Goal: Ask a question

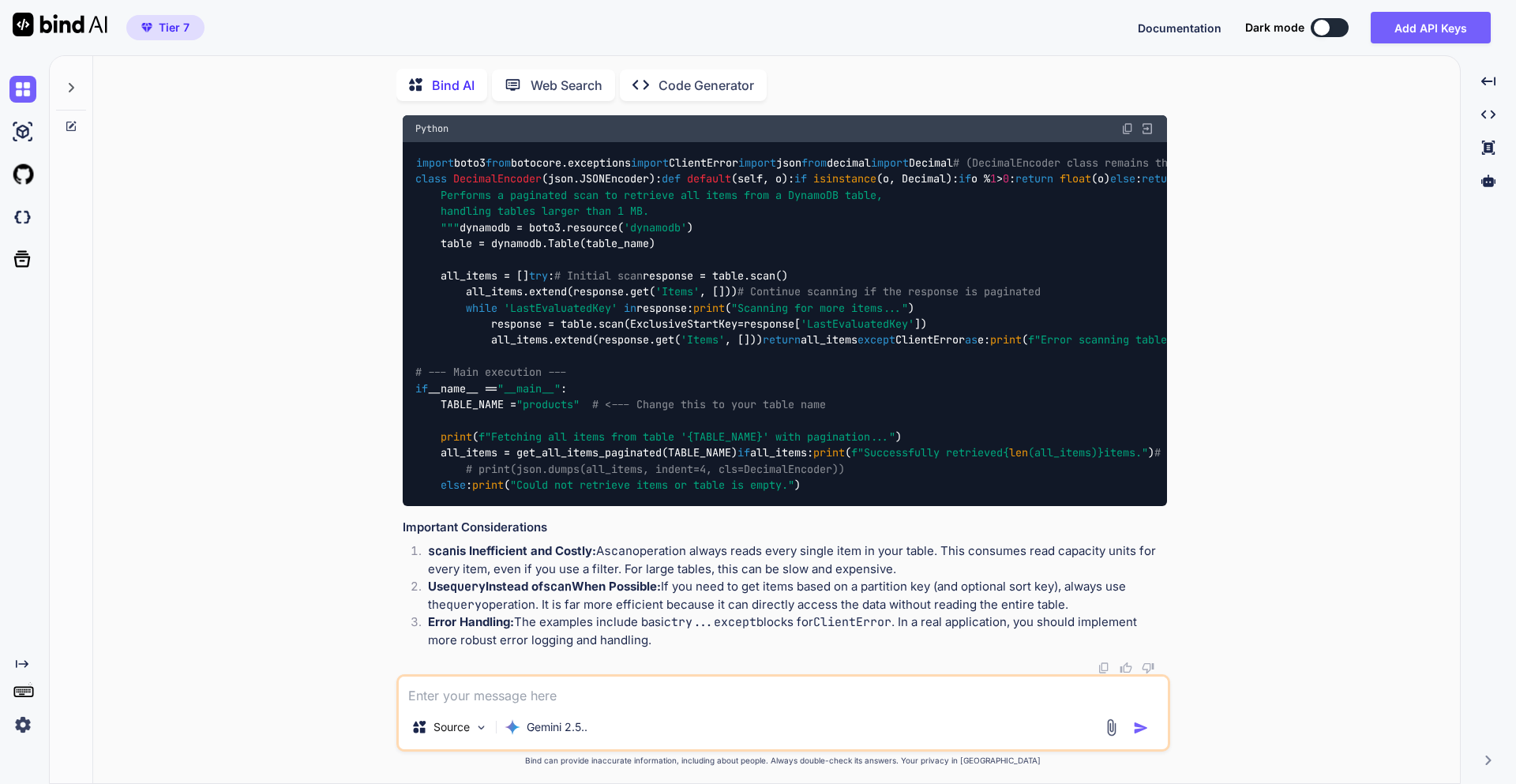
scroll to position [6, 0]
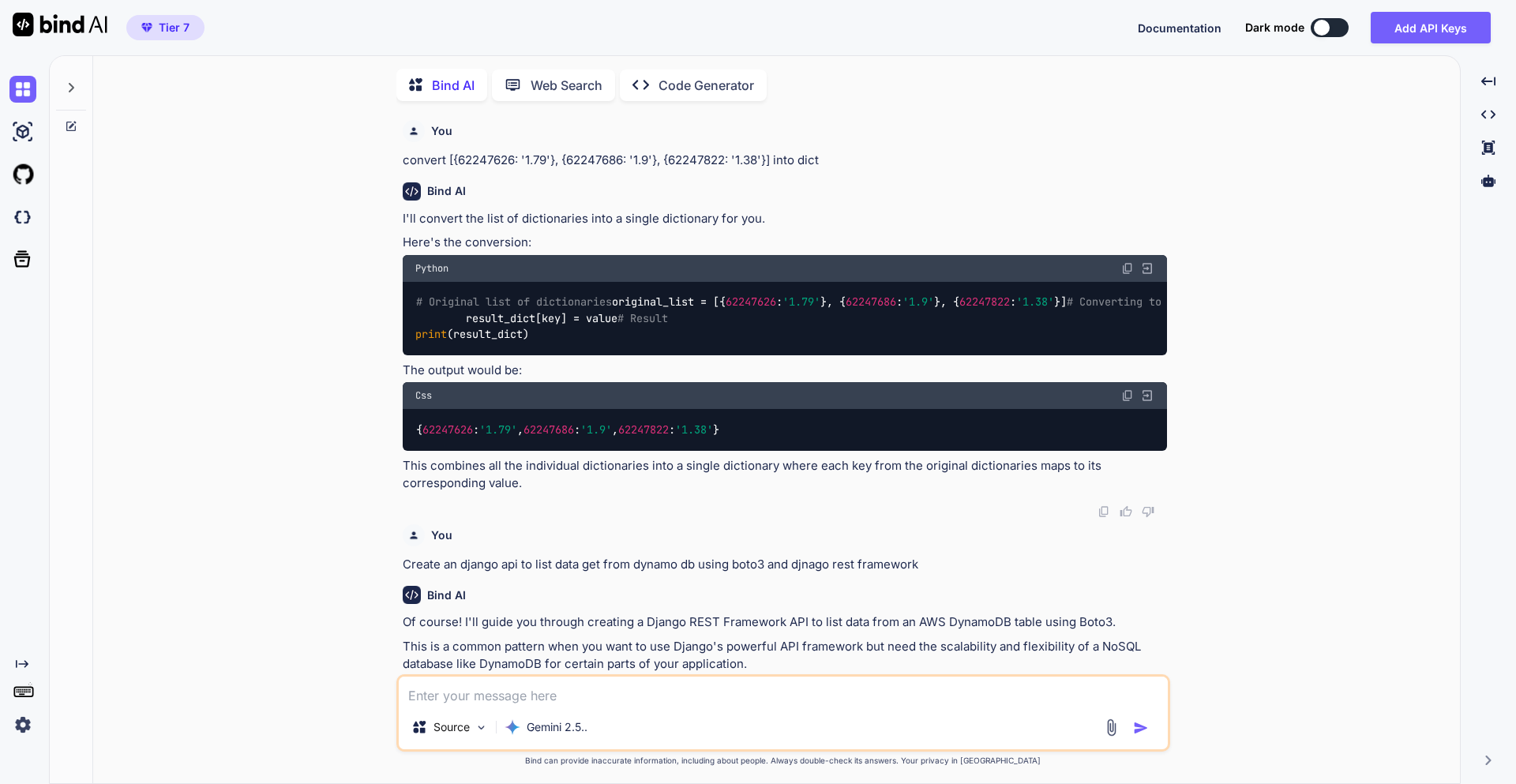
type textarea "x"
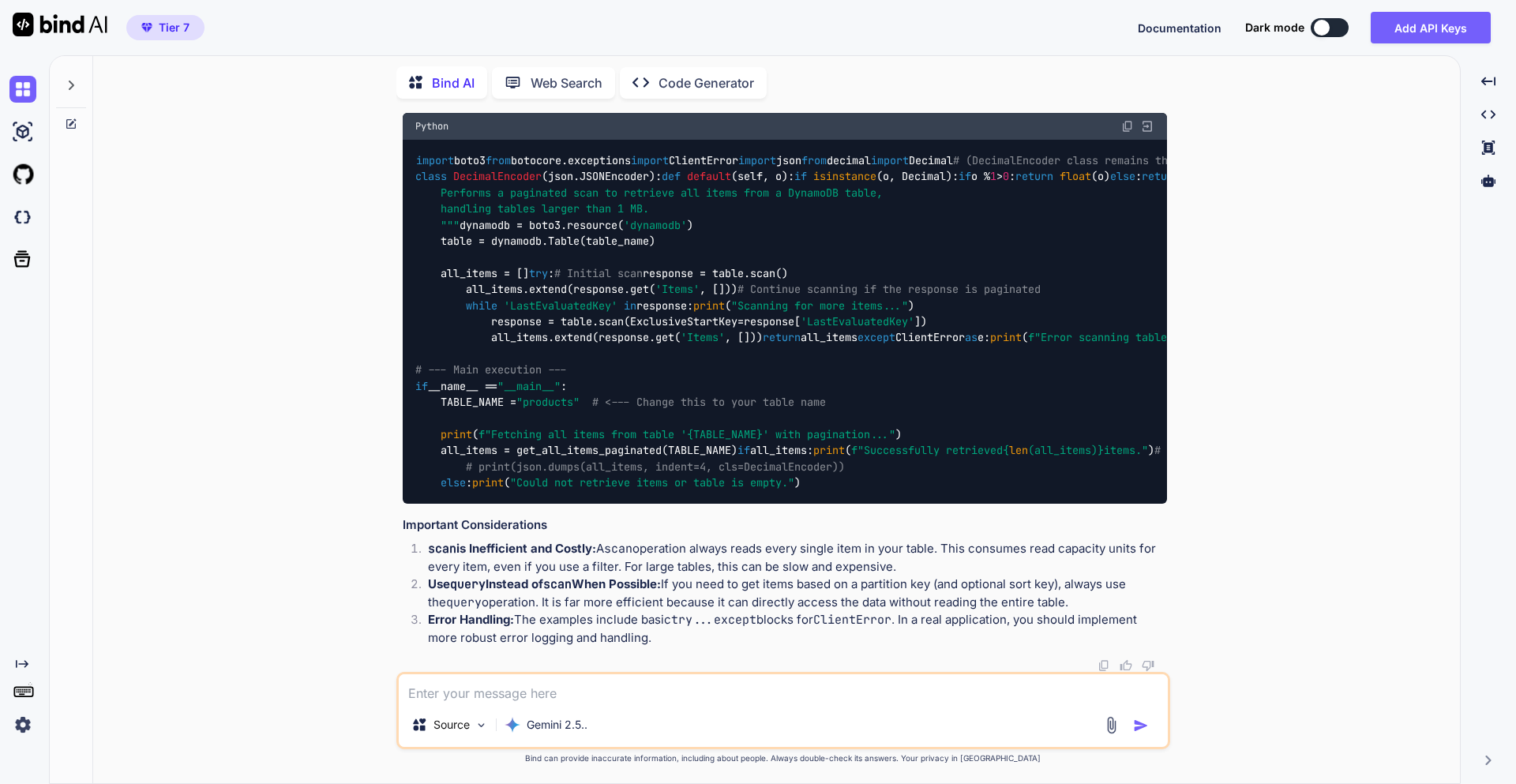
scroll to position [7538, 0]
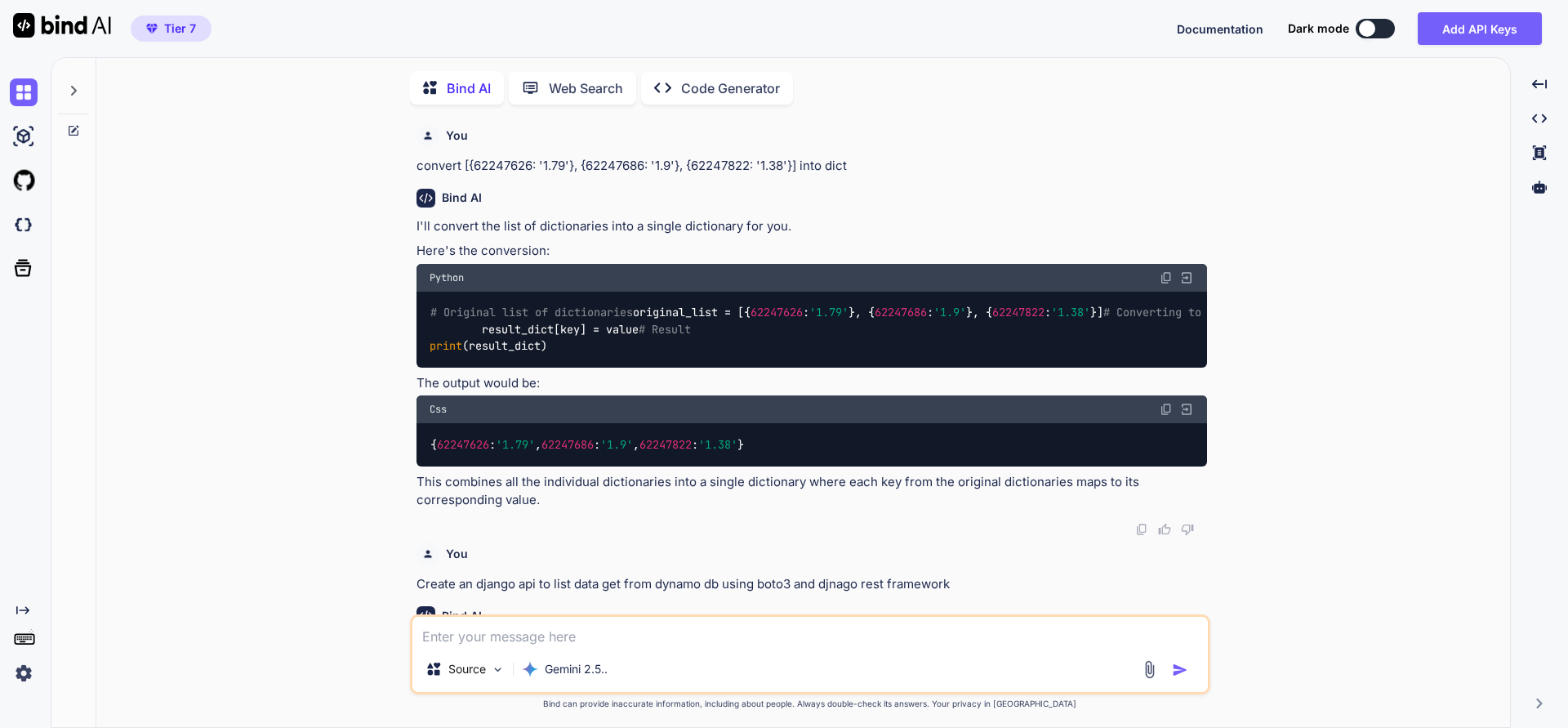
type textarea "x"
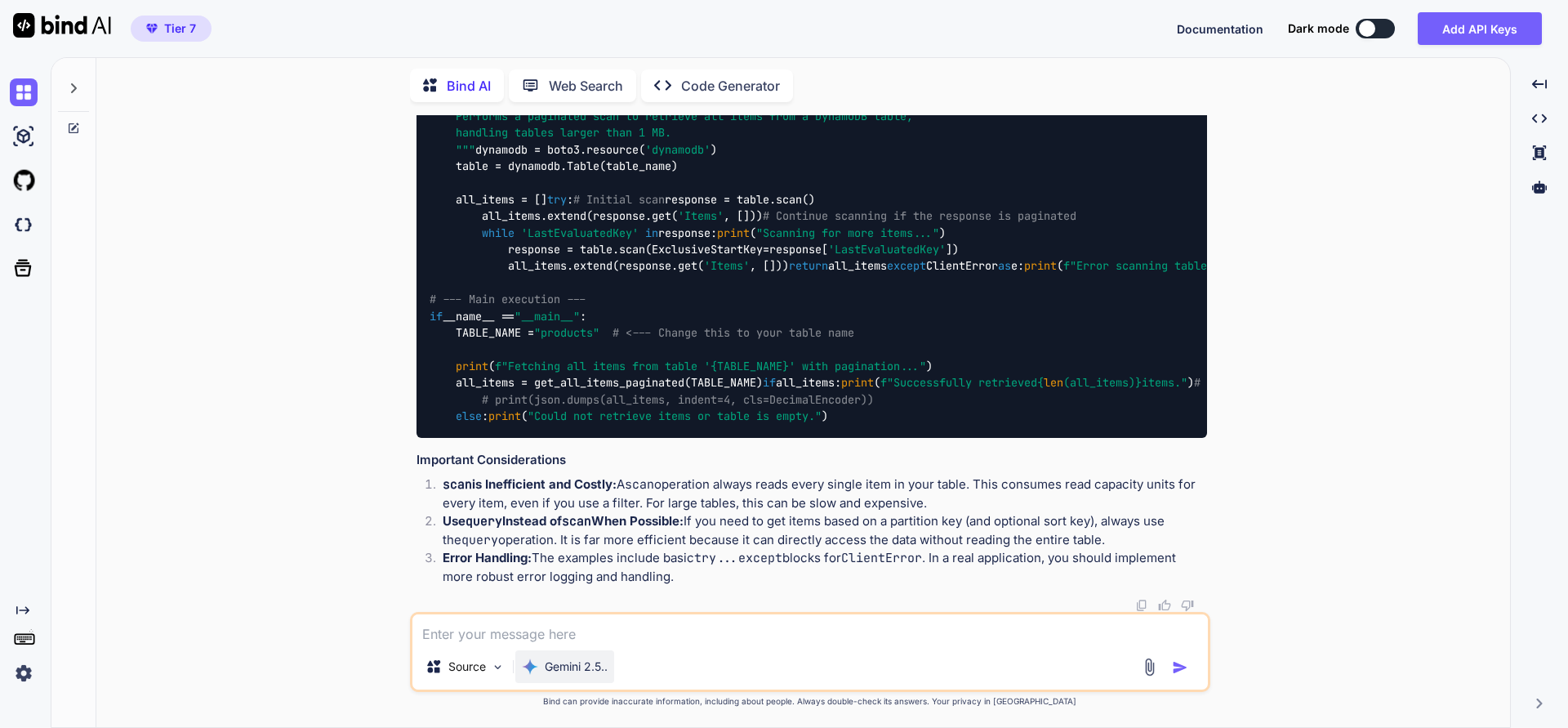
scroll to position [5473, 0]
click at [616, 640] on textarea at bounding box center [810, 629] width 796 height 29
type textarea "M"
type textarea "x"
type textarea "Mu"
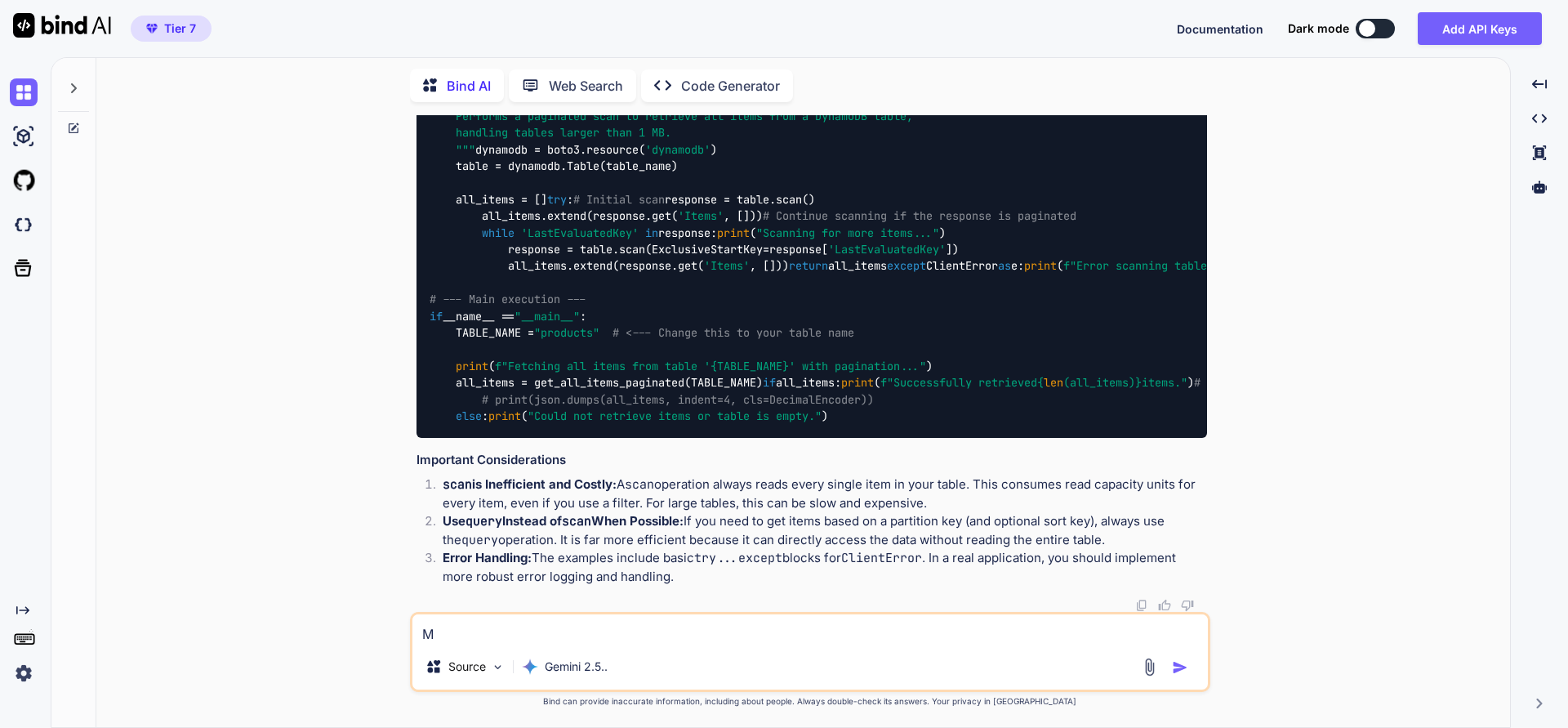
type textarea "x"
type textarea "M"
type textarea "x"
type textarea "m"
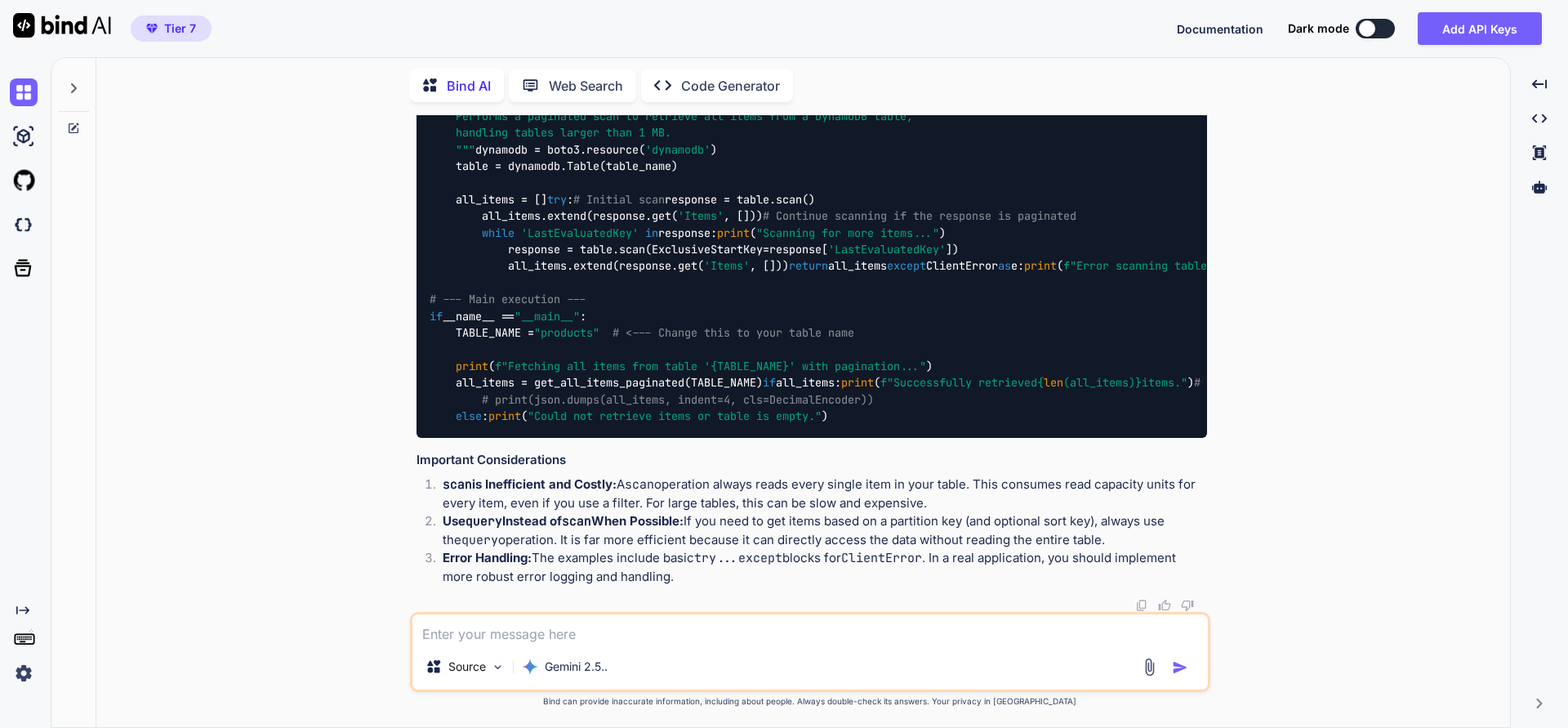
type textarea "x"
type textarea "mu"
type textarea "x"
type textarea "mut"
type textarea "x"
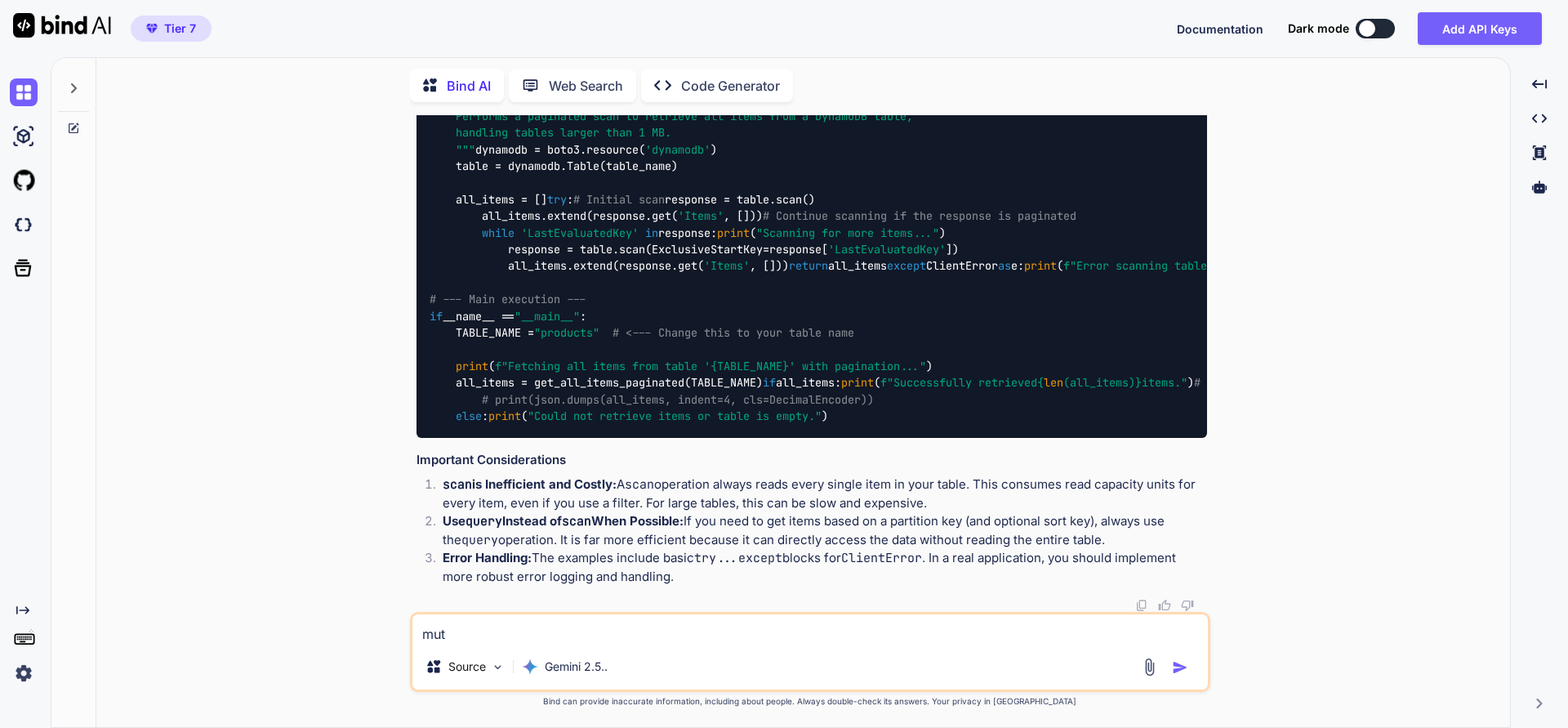
type textarea "muti"
type textarea "x"
type textarea "mut"
type textarea "x"
type textarea "mu"
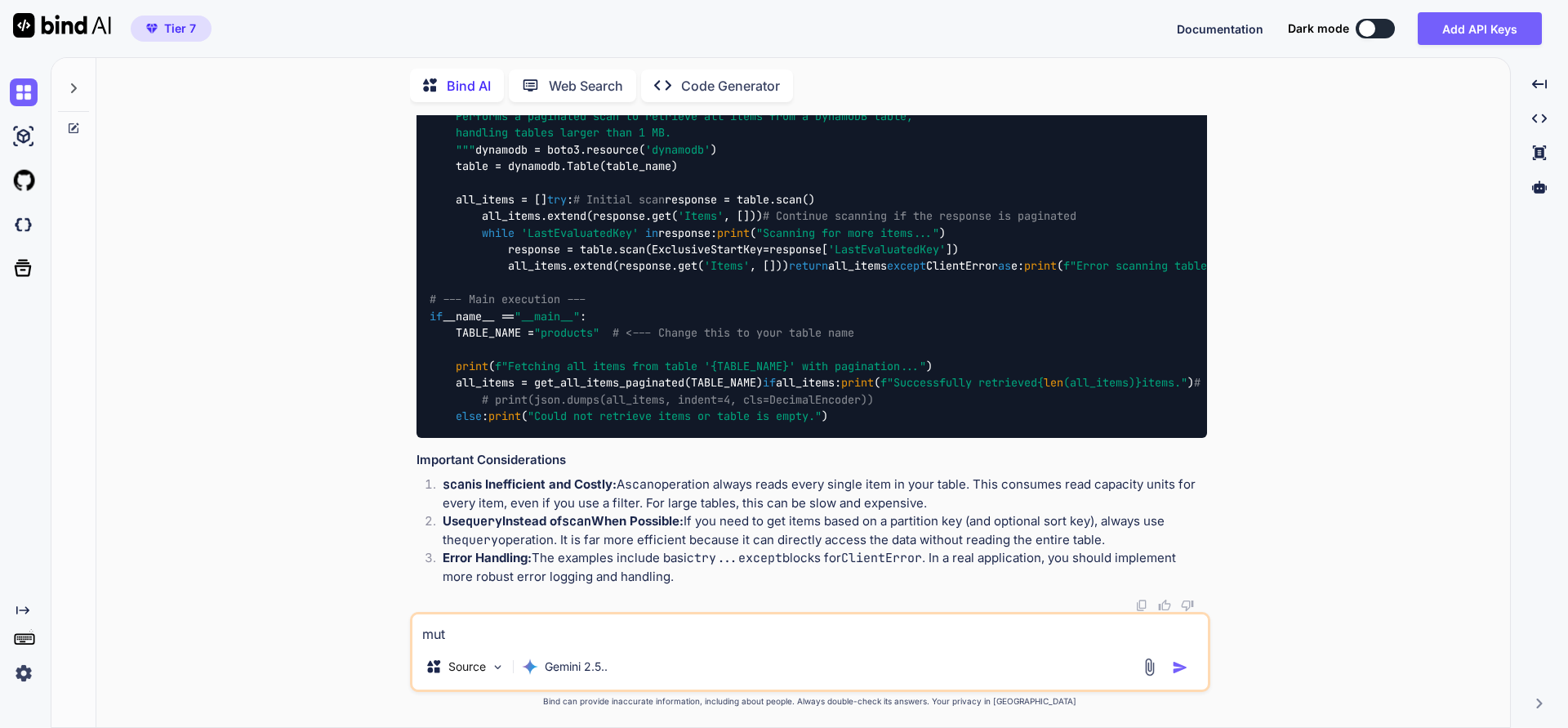
type textarea "x"
type textarea "mul"
type textarea "x"
type textarea "mult"
type textarea "x"
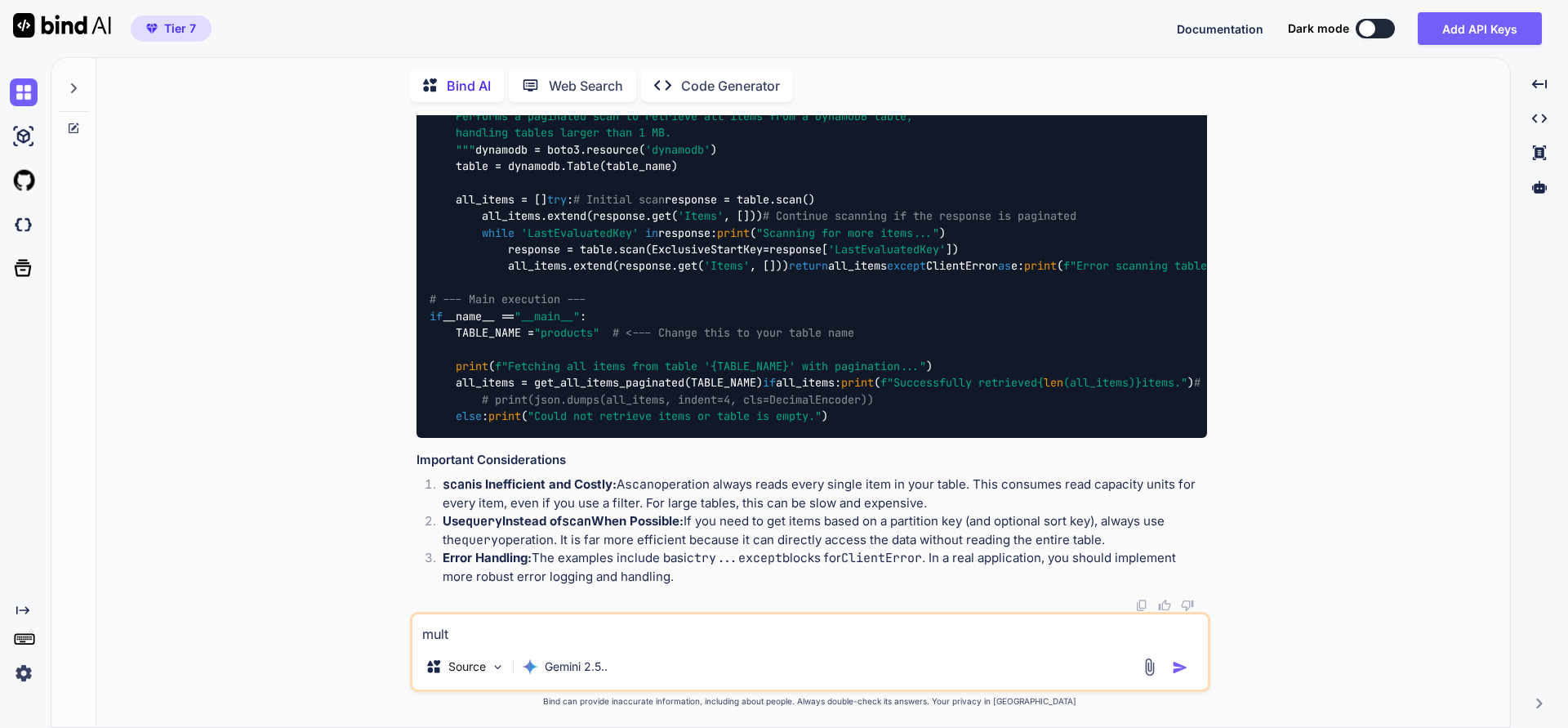
type textarea "multi"
type textarea "x"
type textarea "multip"
type textarea "x"
type textarea "multipr"
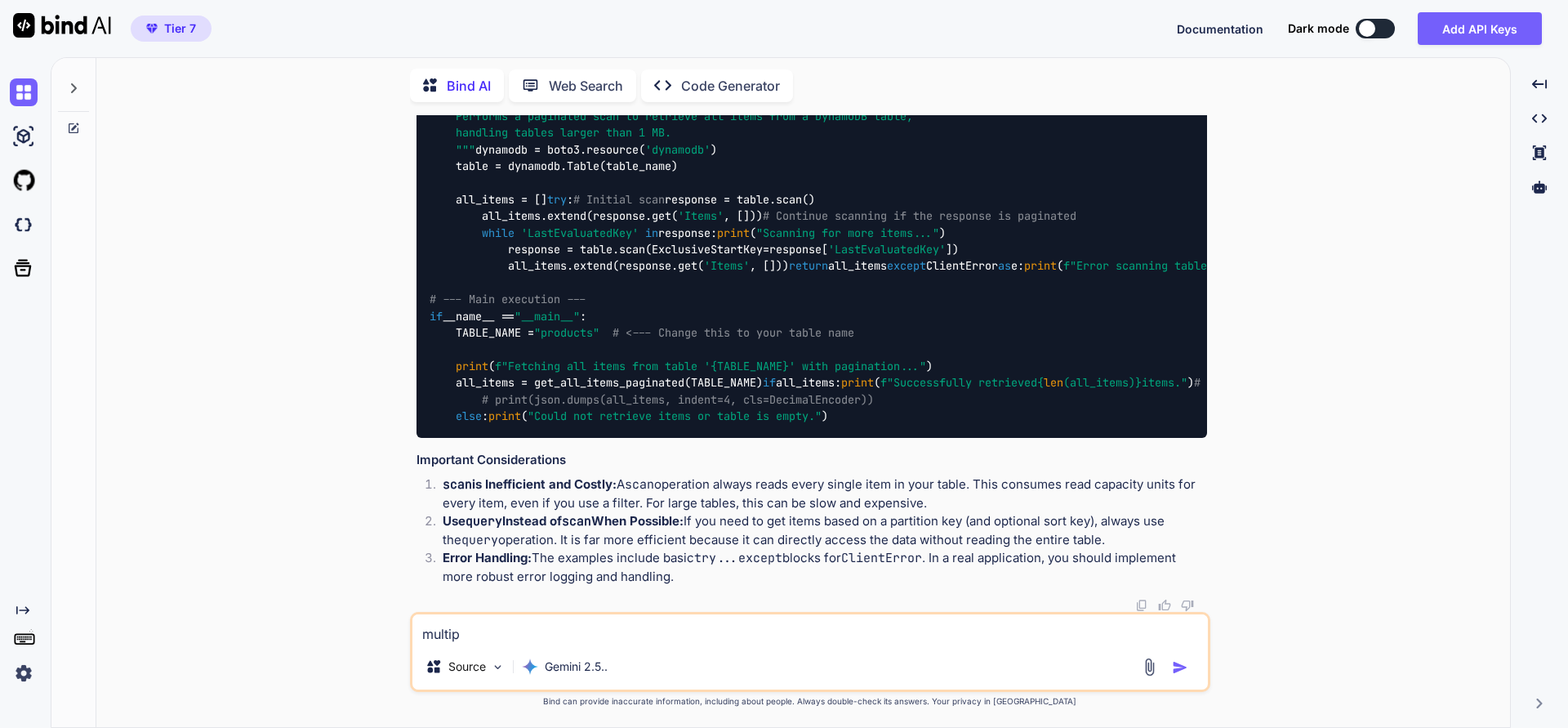
type textarea "x"
type textarea "multipro"
type textarea "x"
type textarea "multiproc"
type textarea "x"
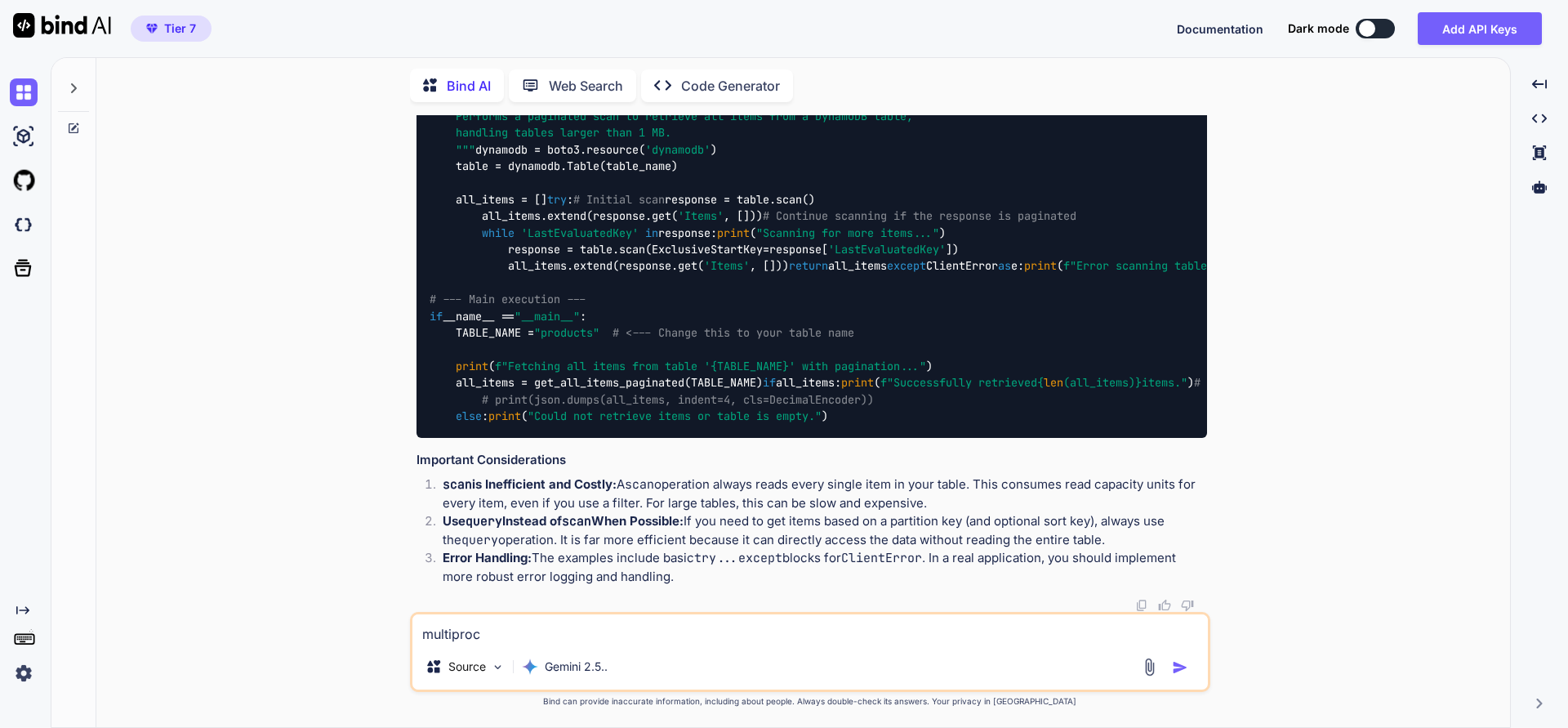
type textarea "multiproce"
type textarea "x"
type textarea "multiproces"
type textarea "x"
type textarea "multiprocess"
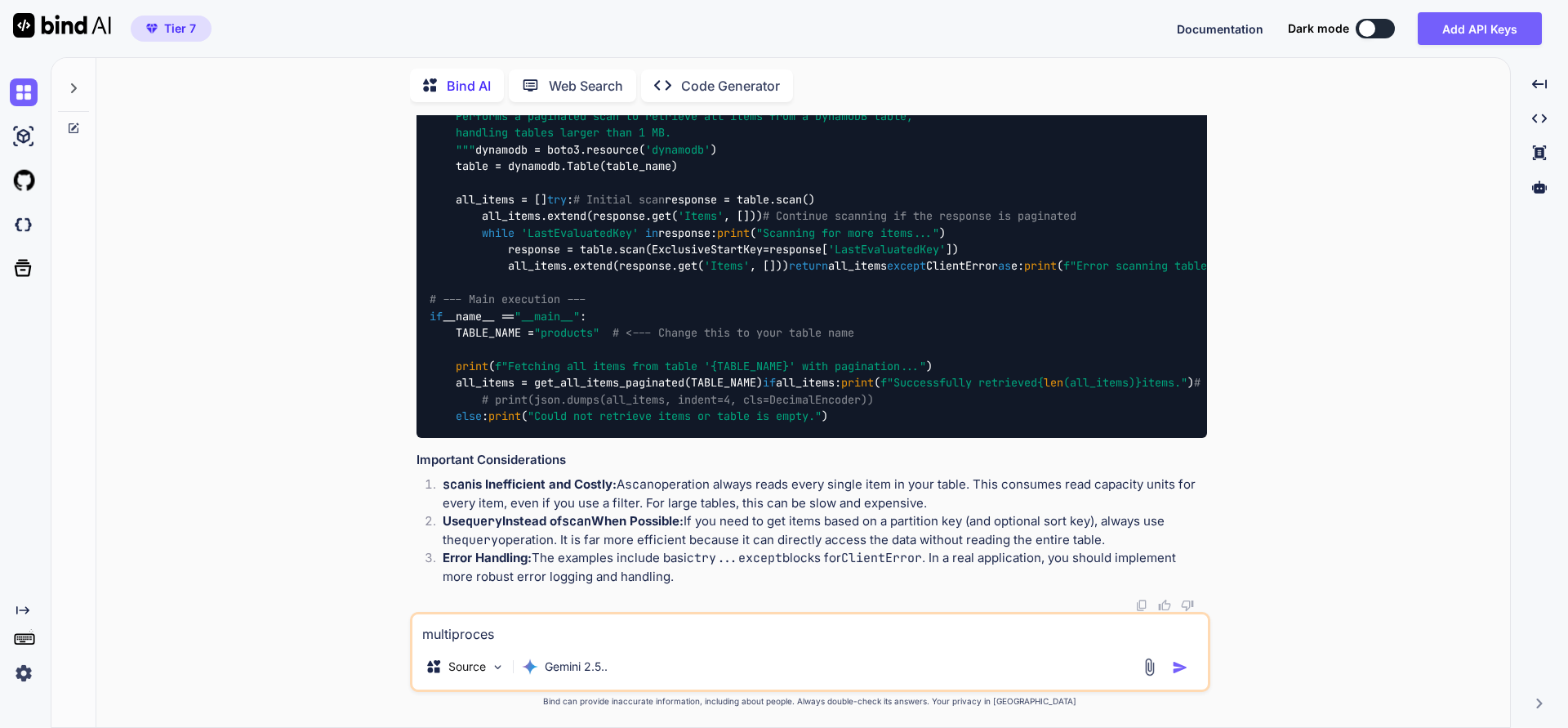
type textarea "x"
type textarea "multiprocessi"
type textarea "x"
type textarea "multiprocessin"
type textarea "x"
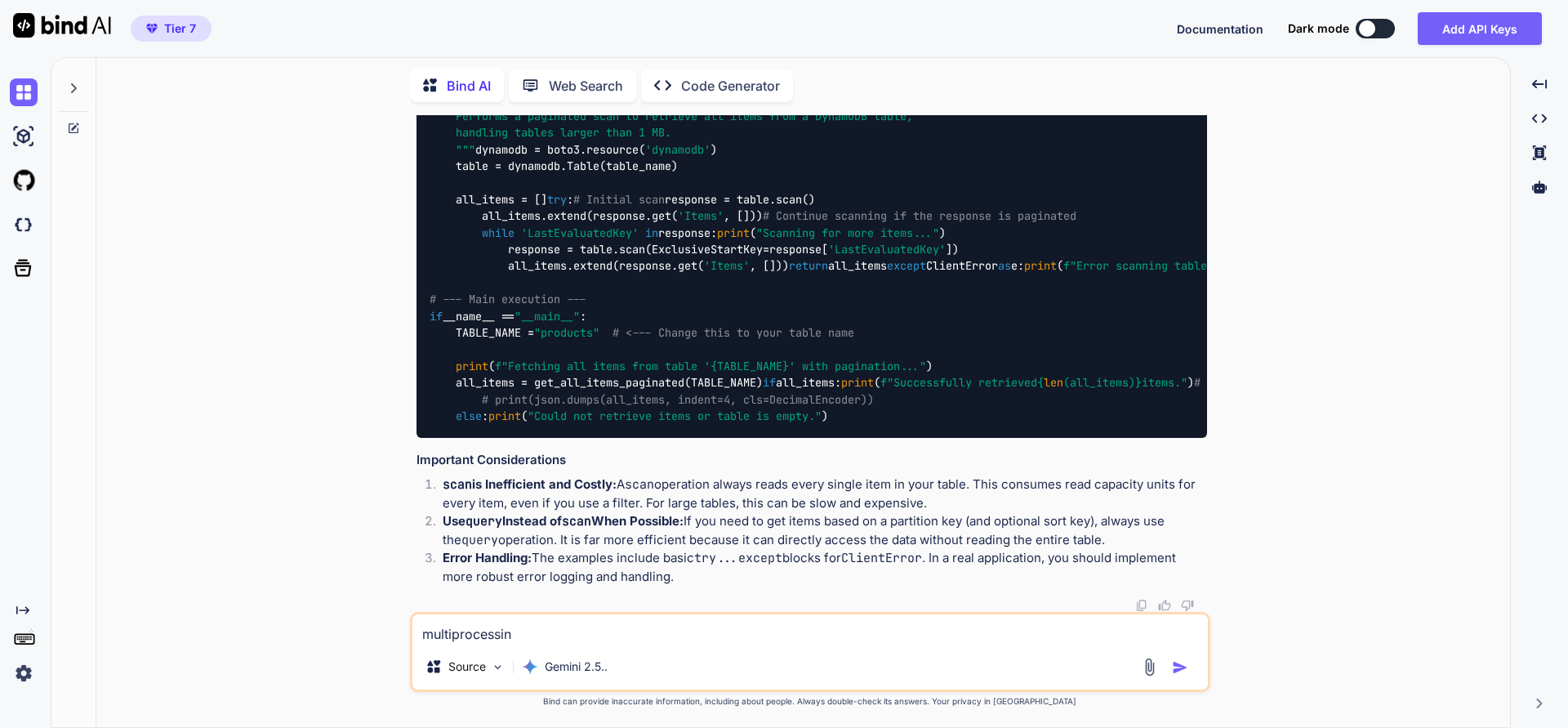
type textarea "multiprocessing"
type textarea "x"
type textarea "multiprocessing"
type textarea "x"
type textarea "multiprocessing i"
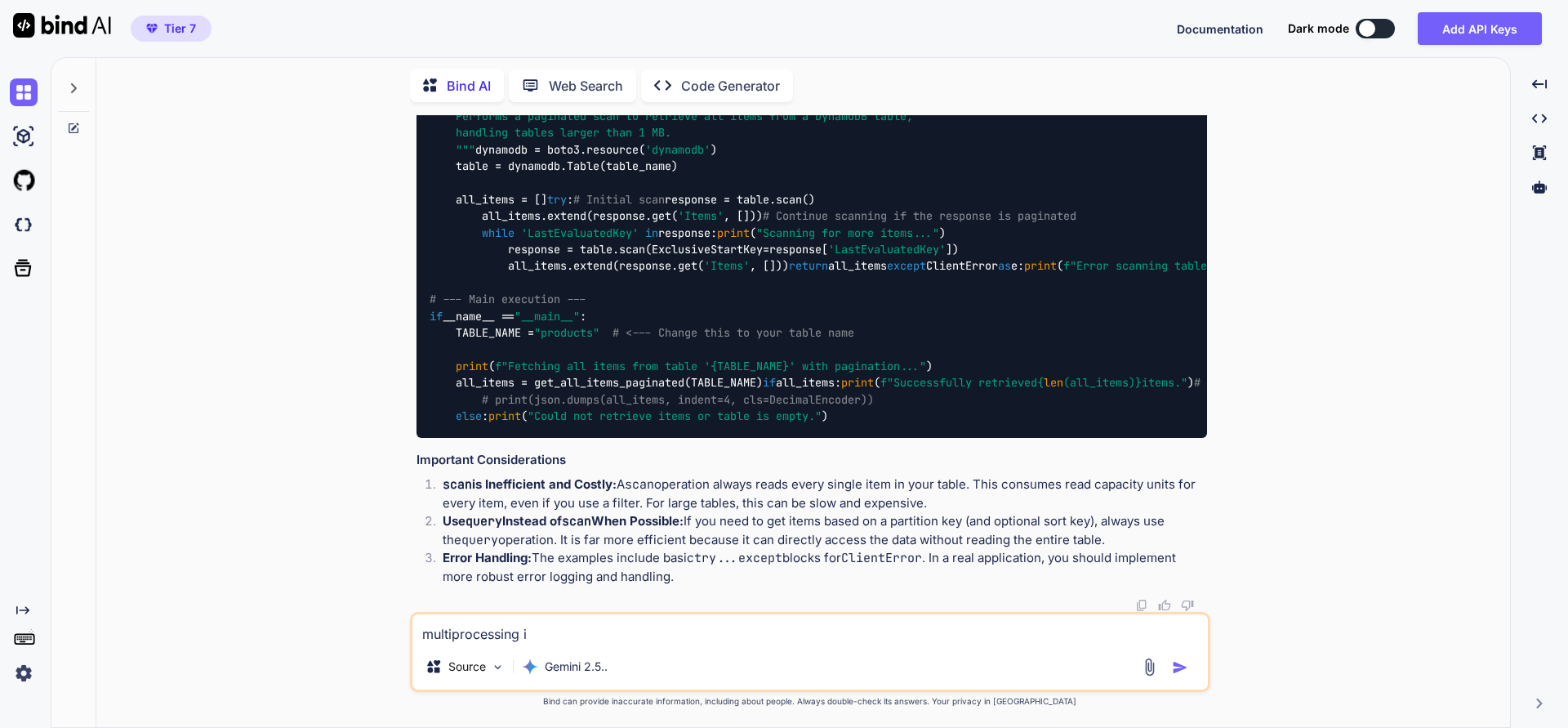
type textarea "x"
type textarea "multiprocessing in"
type textarea "x"
type textarea "multiprocessing in"
type textarea "x"
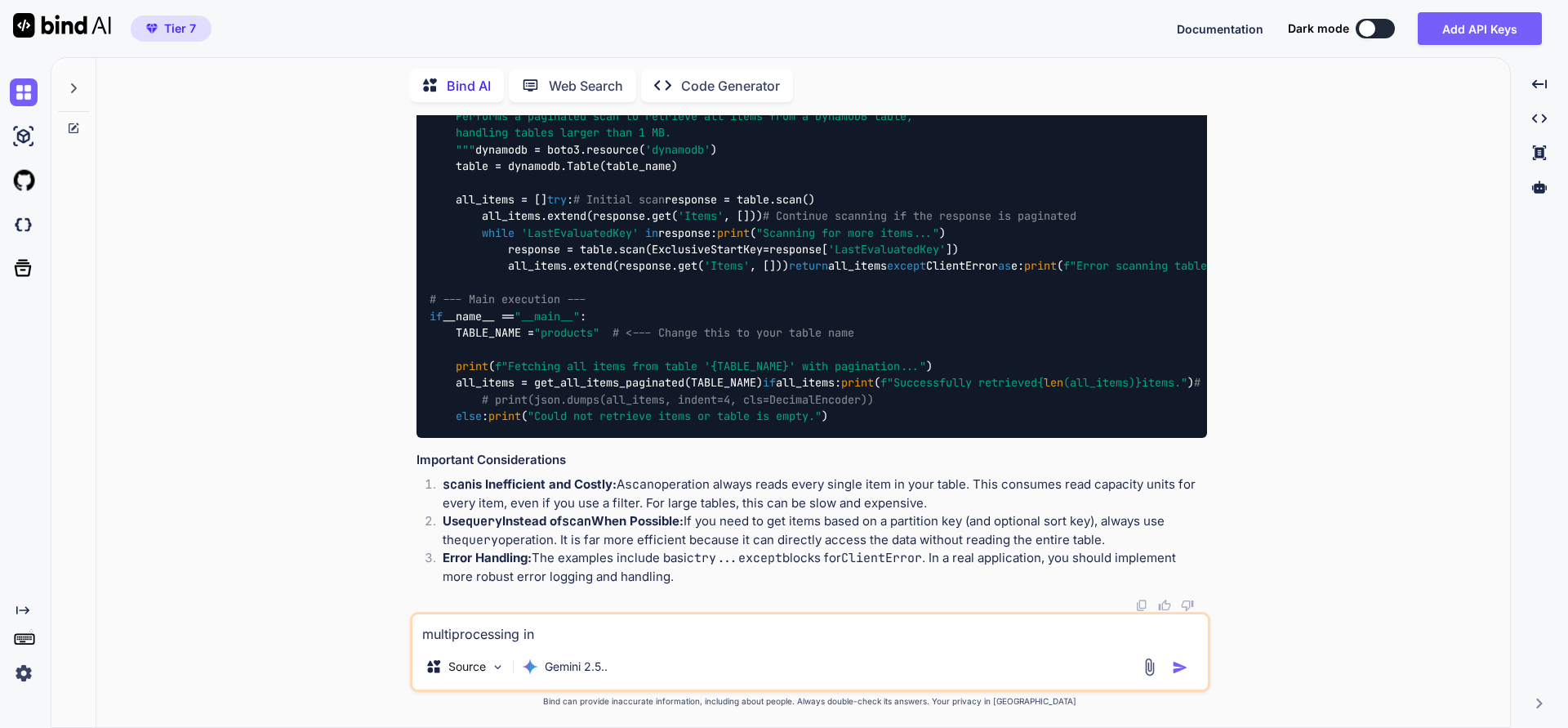
type textarea "multiprocessing in p"
type textarea "x"
type textarea "multiprocessing in py"
type textarea "x"
type textarea "multiprocessing in pyt"
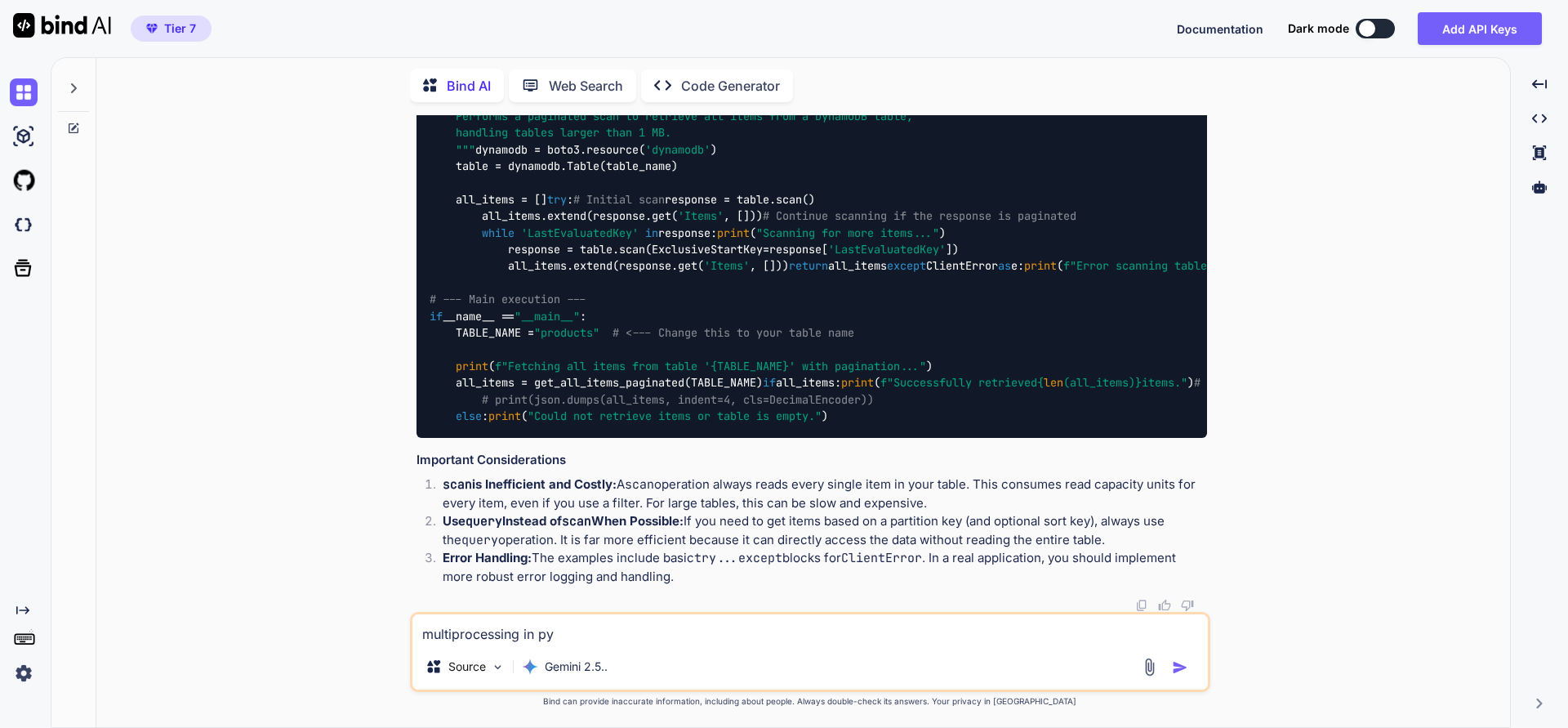
type textarea "x"
type textarea "multiprocessing in pyth"
type textarea "x"
type textarea "multiprocessing in pytho"
type textarea "x"
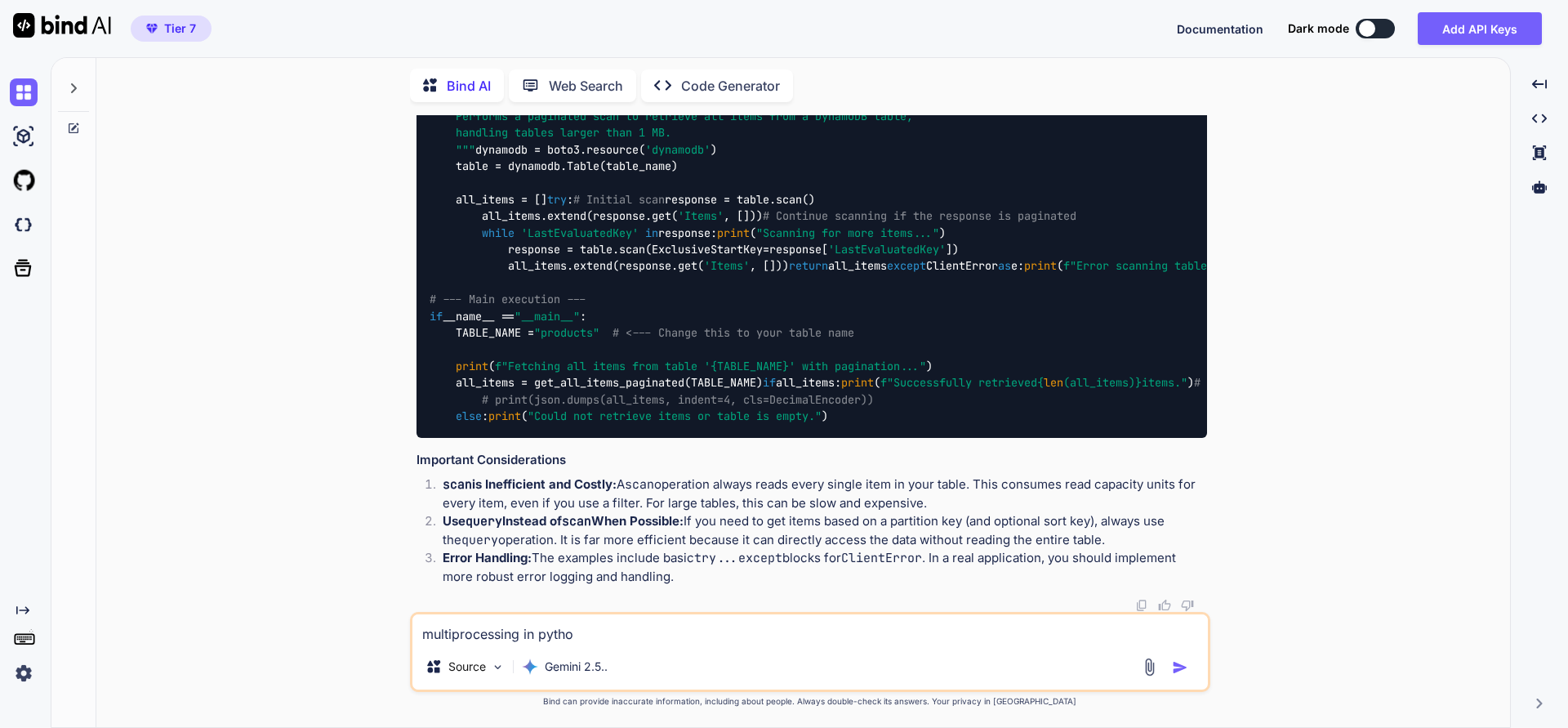
type textarea "multiprocessing in python"
type textarea "x"
type textarea "multiprocessing in python"
click at [1183, 669] on img "button" at bounding box center [1180, 667] width 16 height 16
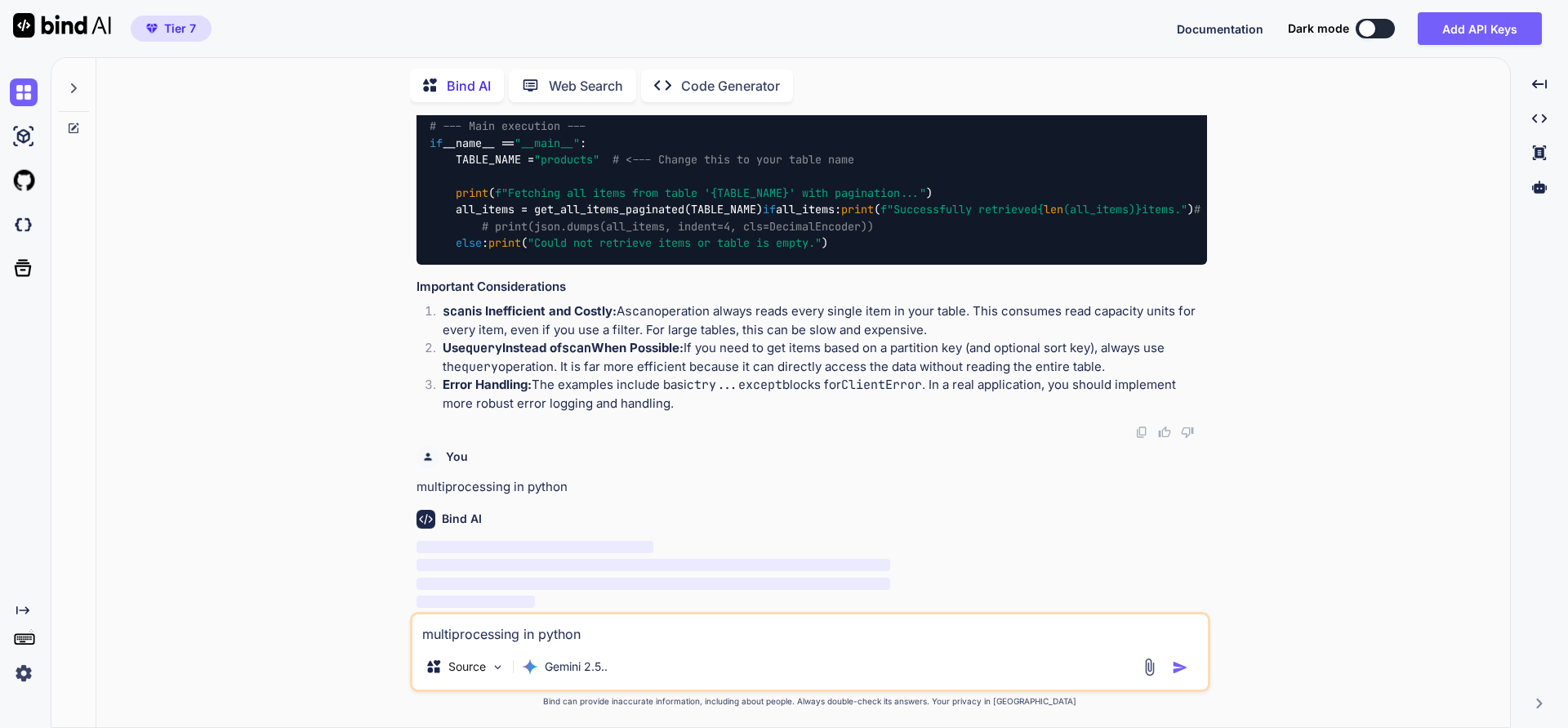
scroll to position [8058, 0]
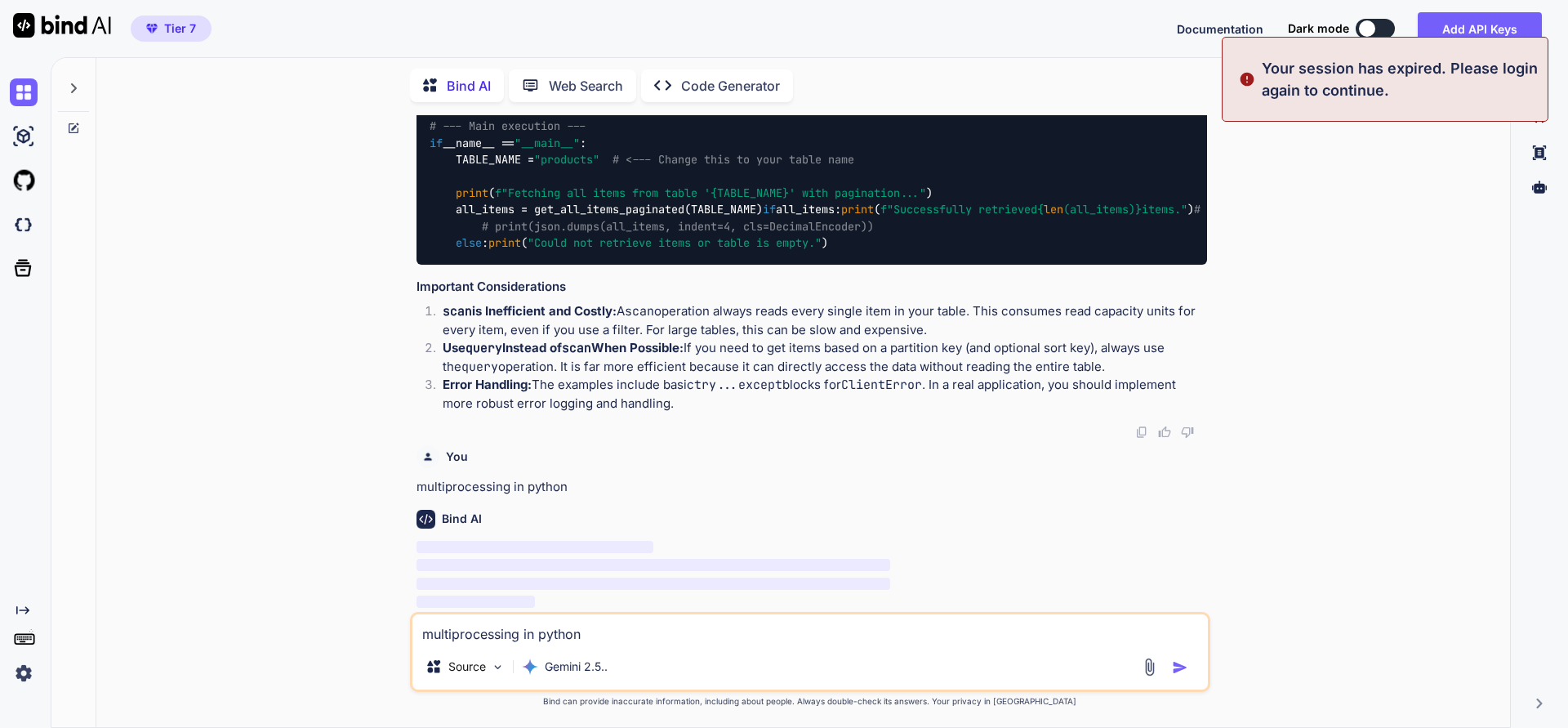
type textarea "x"
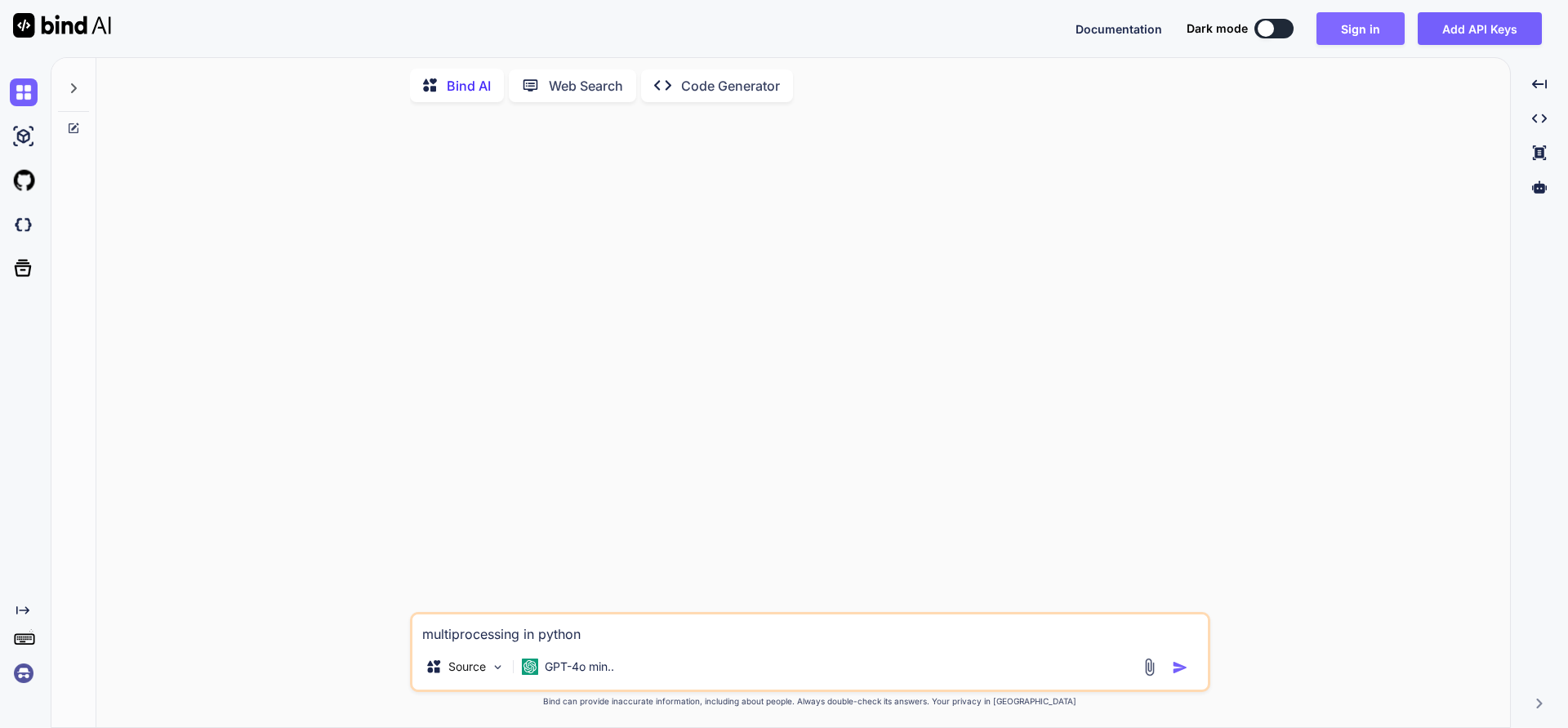
click at [1355, 31] on button "Sign in" at bounding box center [1361, 29] width 88 height 33
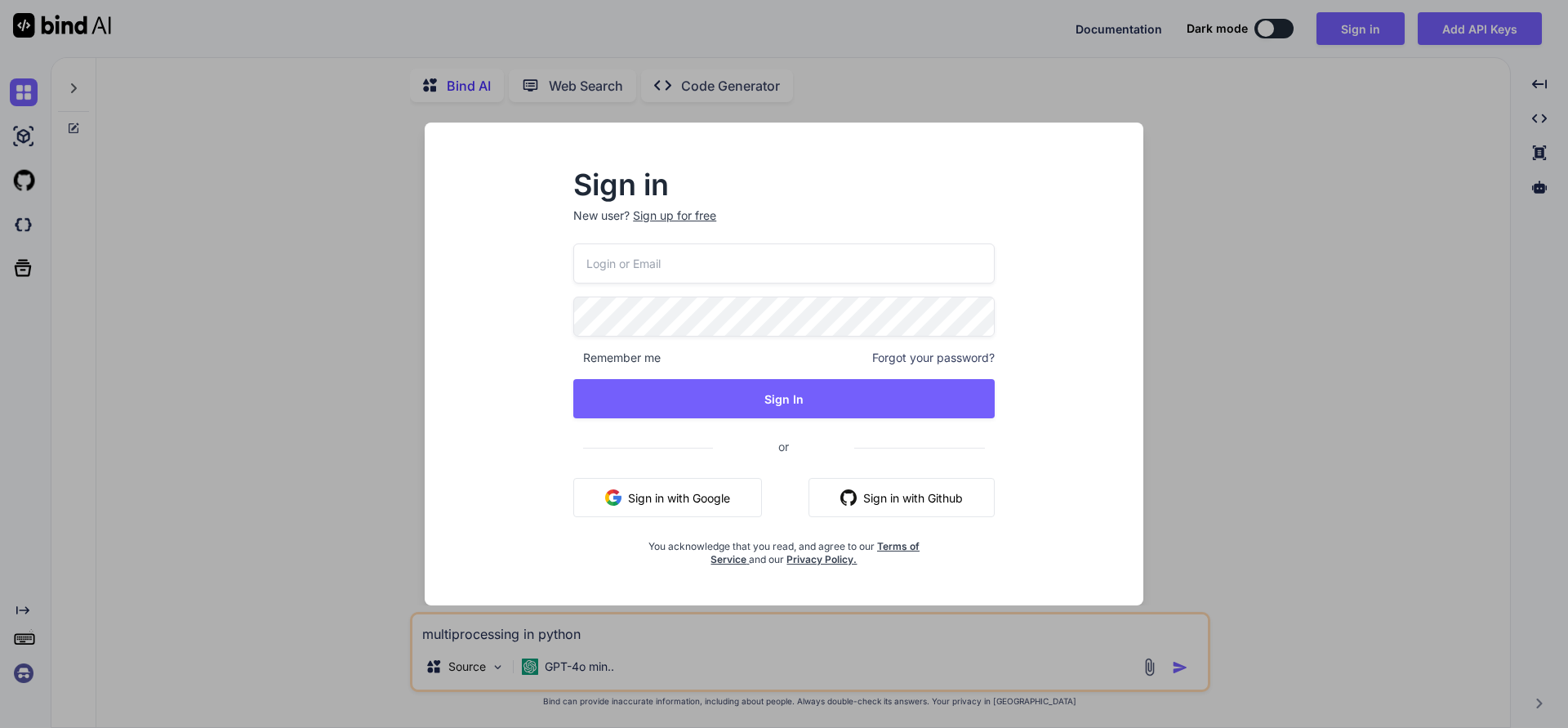
type input "appsumo_5@yopmail.com"
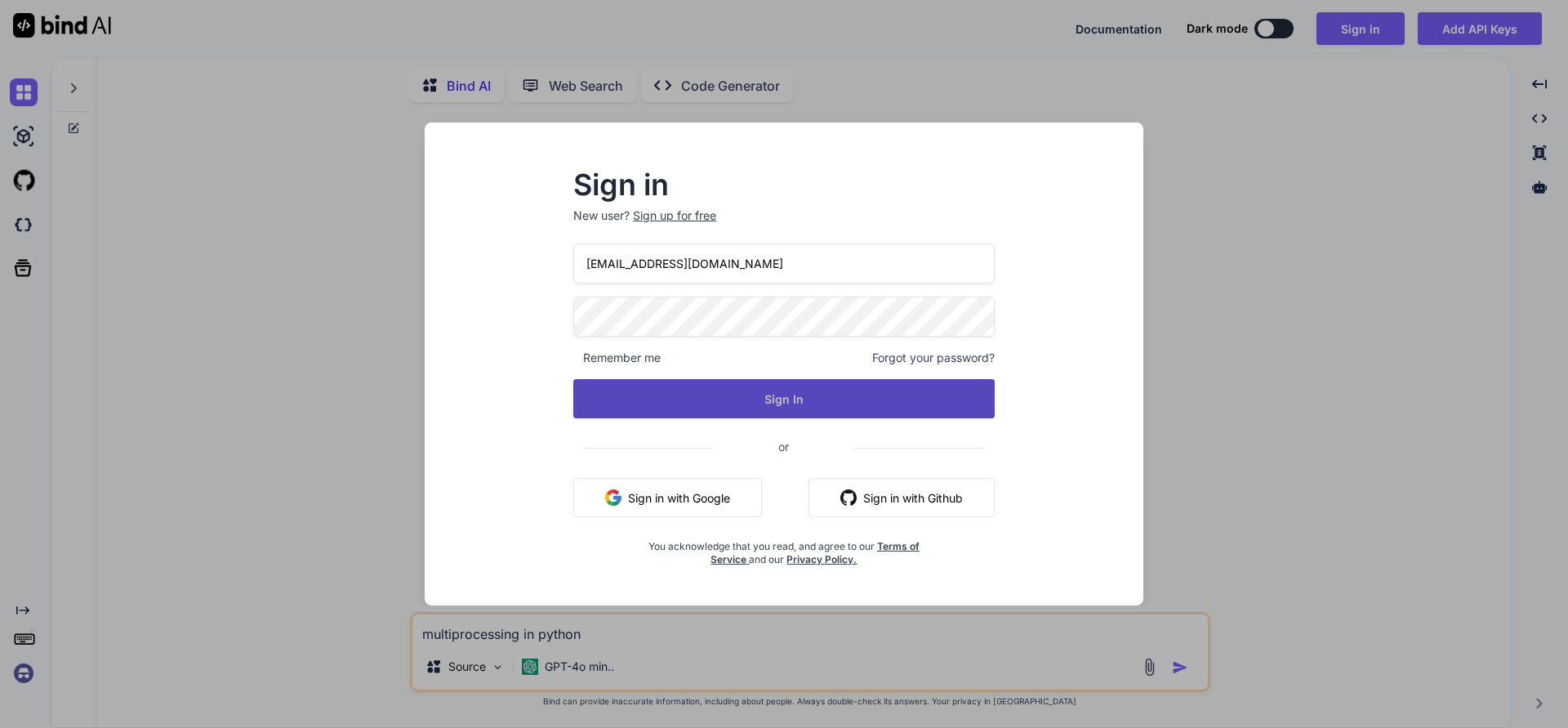
click at [773, 394] on button "Sign In" at bounding box center [784, 398] width 421 height 39
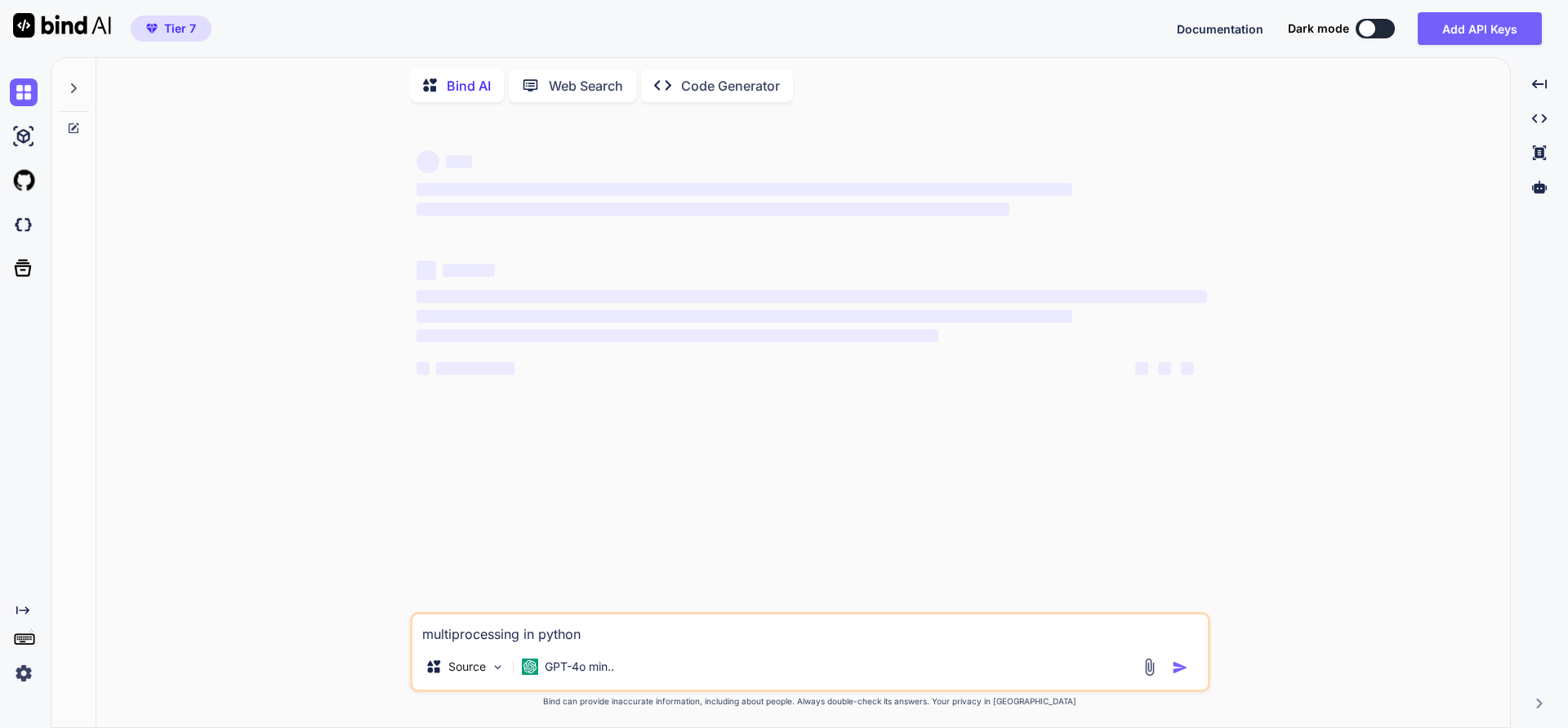
type textarea "x"
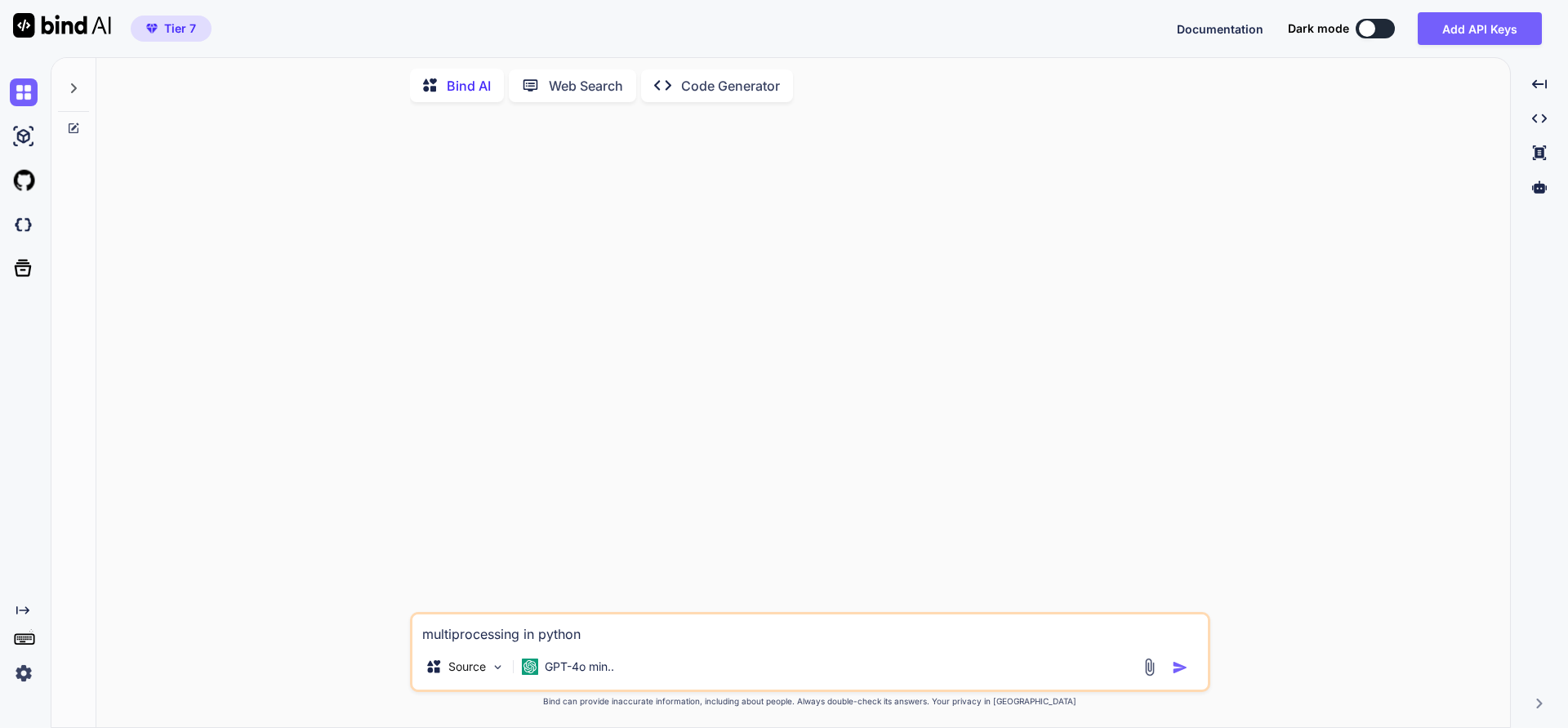
click at [1235, 441] on div "multiprocessing in python Source GPT-4o min.. Created with Bind Always check it…" at bounding box center [810, 421] width 1401 height 612
